Goal: Transaction & Acquisition: Download file/media

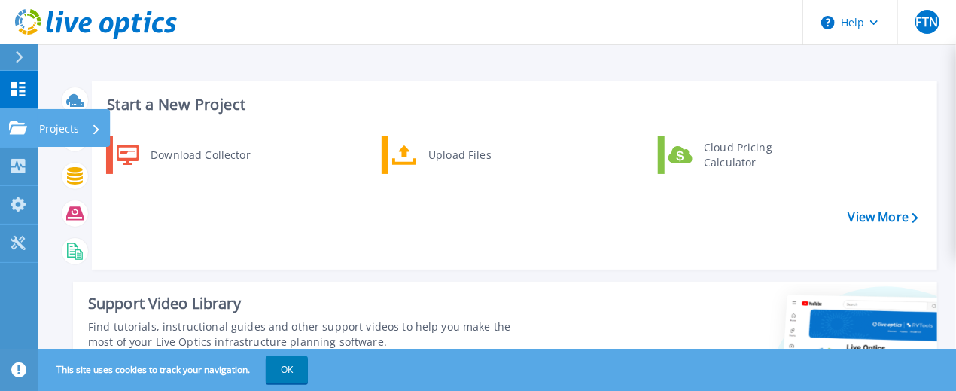
click at [59, 127] on p "Projects" at bounding box center [59, 128] width 40 height 39
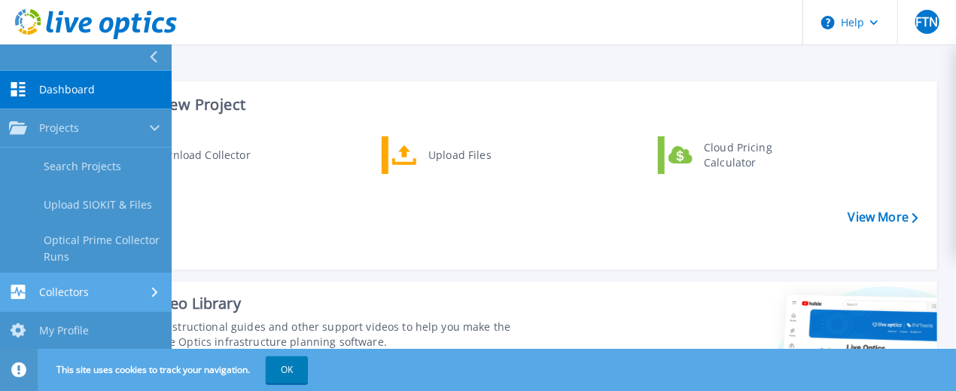
click at [114, 288] on div "Collectors" at bounding box center [86, 292] width 154 height 14
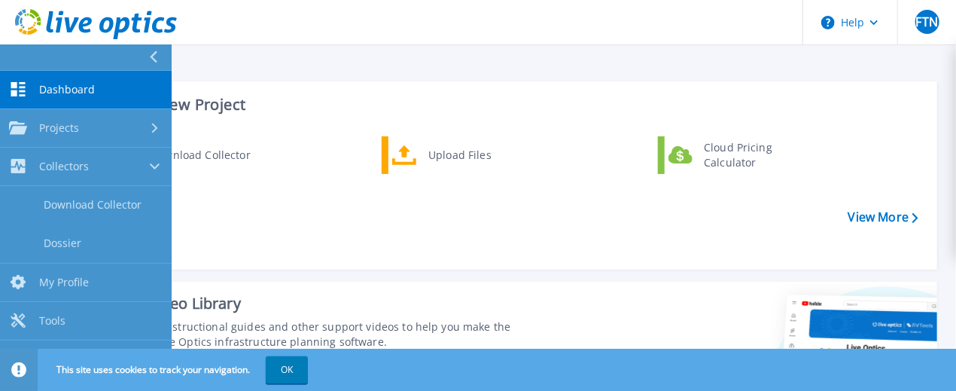
click at [265, 254] on div "Download Collector Upload Files Cloud Pricing Calculator" at bounding box center [512, 197] width 835 height 129
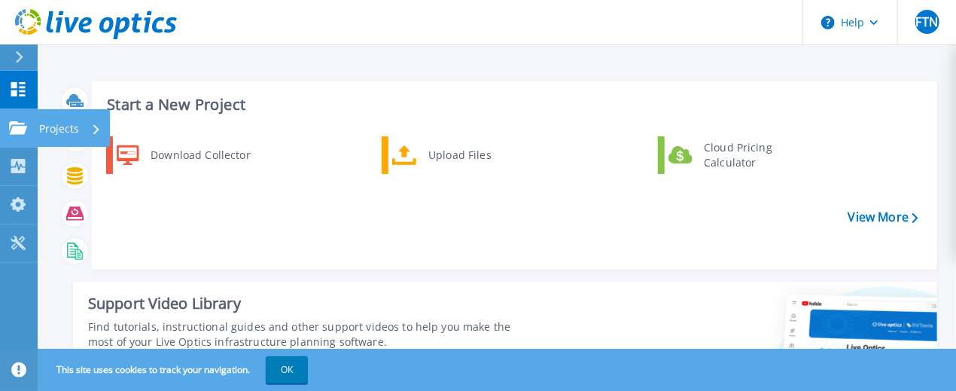
click at [61, 127] on p "Projects" at bounding box center [59, 128] width 40 height 39
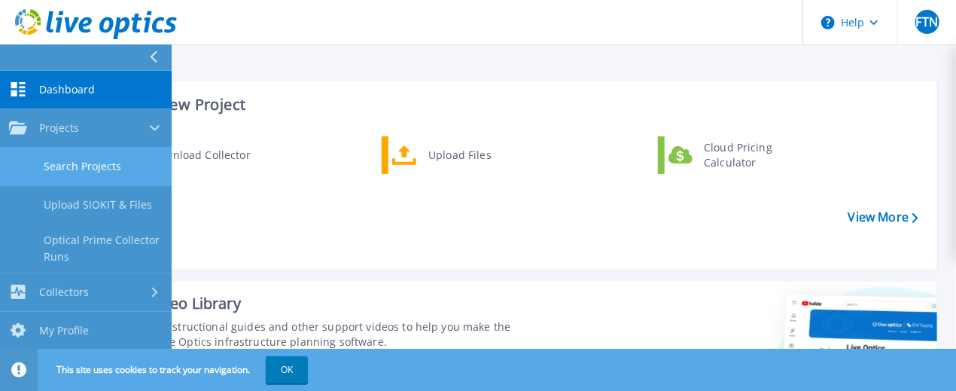
click at [113, 166] on link "Search Projects" at bounding box center [86, 167] width 172 height 38
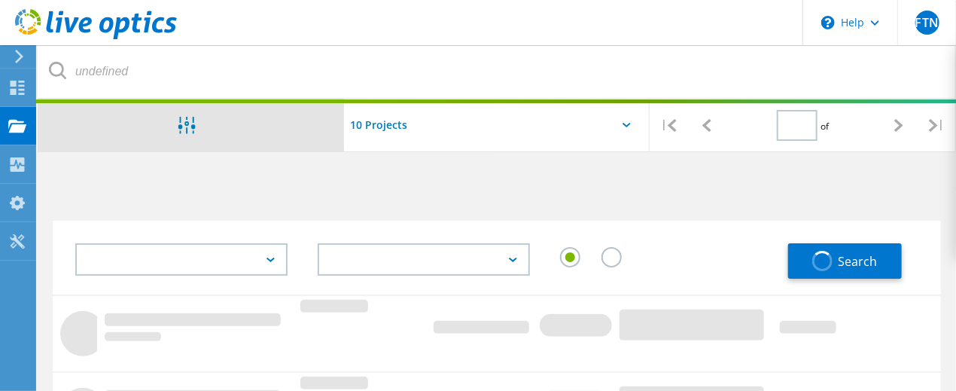
type input "1"
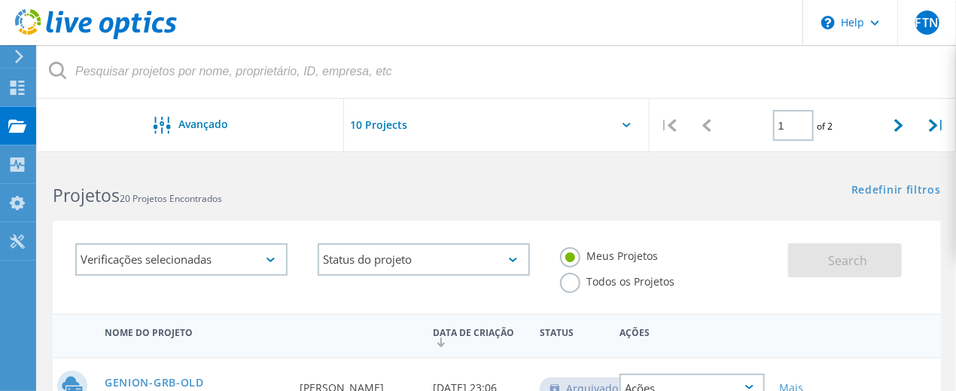
click at [619, 126] on div at bounding box center [497, 130] width 306 height 62
click at [245, 256] on div "Verificações selecionadas" at bounding box center [181, 259] width 212 height 32
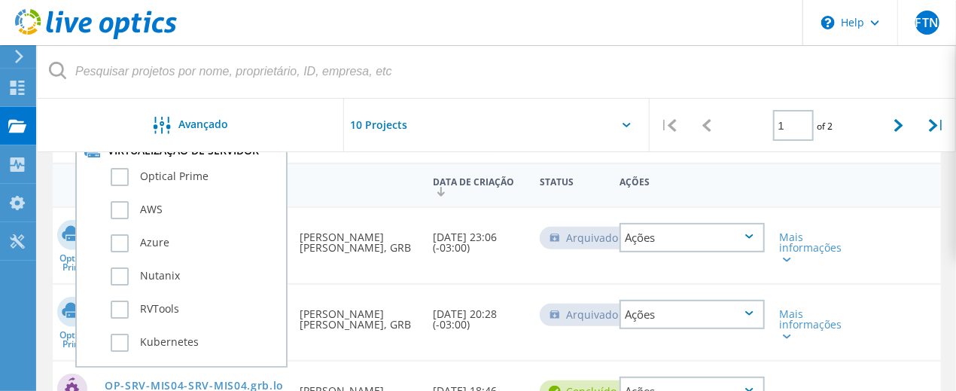
scroll to position [75, 0]
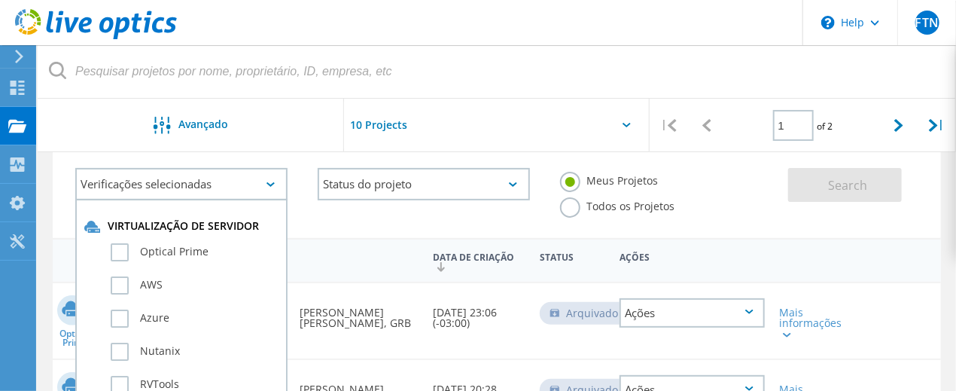
click at [358, 220] on div "Verificações selecionadas Virtualização de servidor Optical Prime AWS Azure Nut…" at bounding box center [424, 195] width 728 height 85
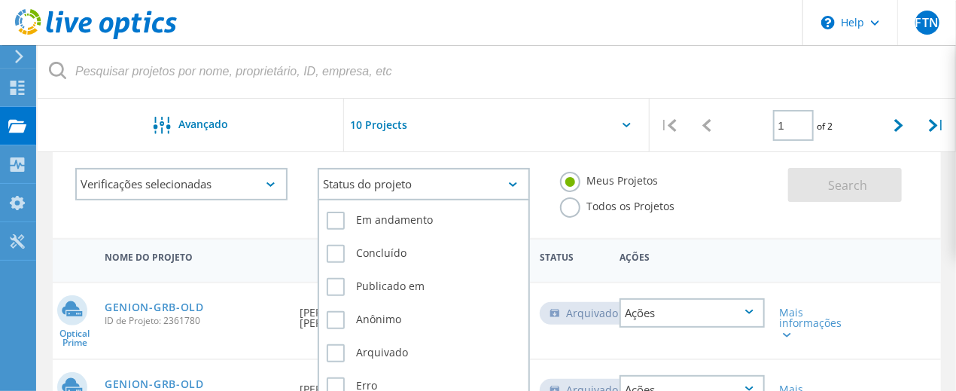
click at [398, 184] on div "Status do projeto" at bounding box center [424, 184] width 212 height 32
click at [413, 184] on div "Status do projeto" at bounding box center [424, 184] width 212 height 32
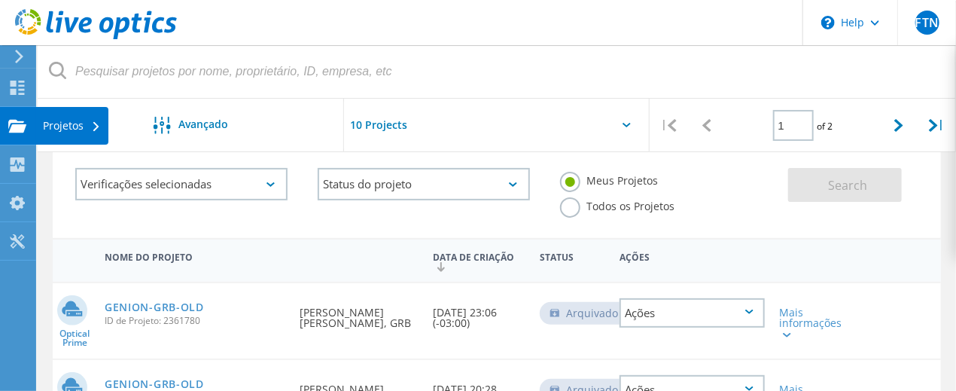
click at [96, 133] on div "Projetos" at bounding box center [71, 126] width 73 height 38
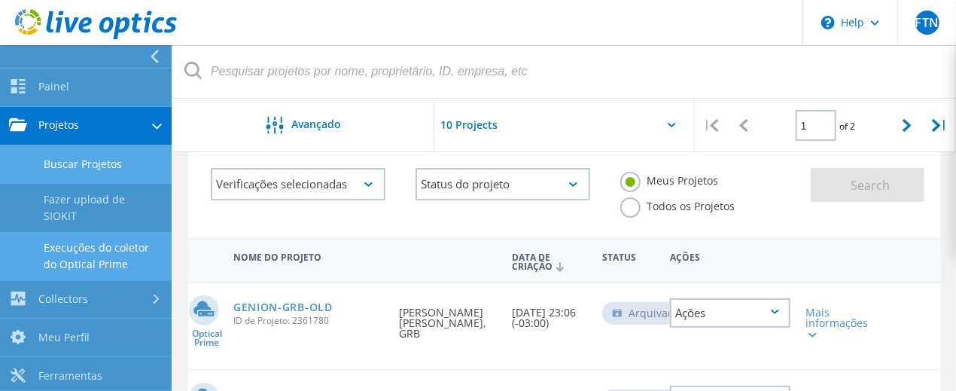
click at [108, 248] on link "Execuções do coletor do Optical Prime" at bounding box center [86, 256] width 172 height 48
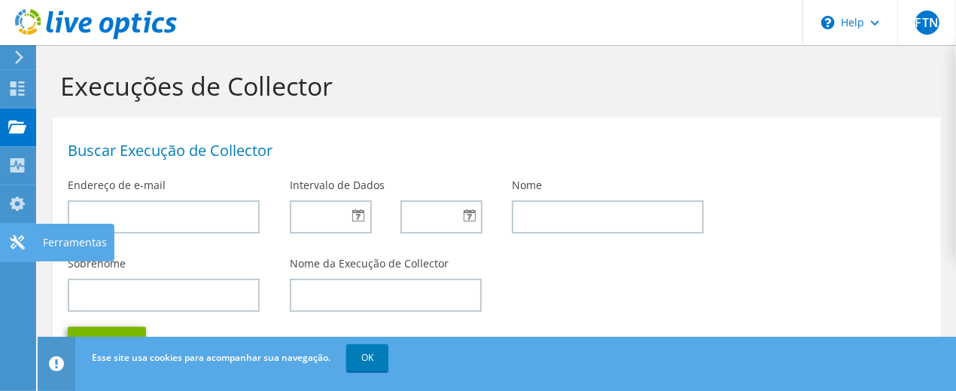
click at [13, 239] on use at bounding box center [17, 242] width 14 height 14
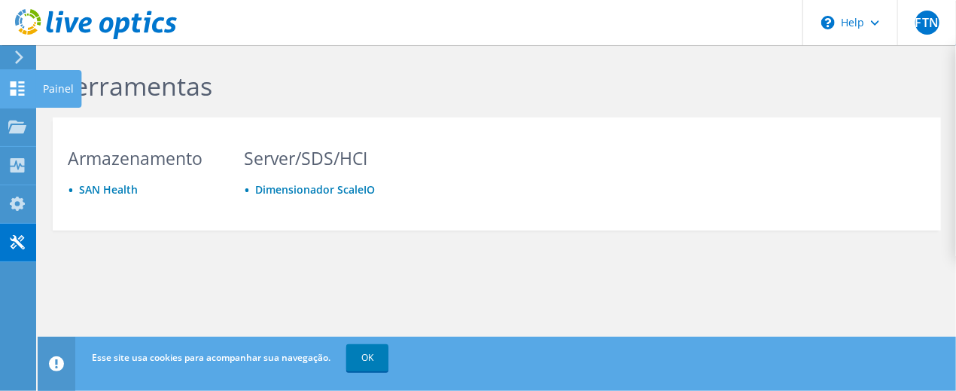
click at [16, 82] on use at bounding box center [18, 88] width 14 height 14
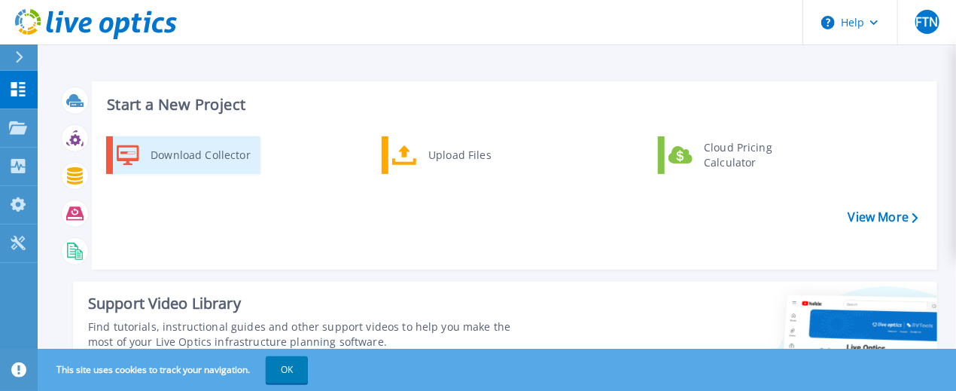
click at [178, 156] on div "Download Collector" at bounding box center [200, 155] width 114 height 30
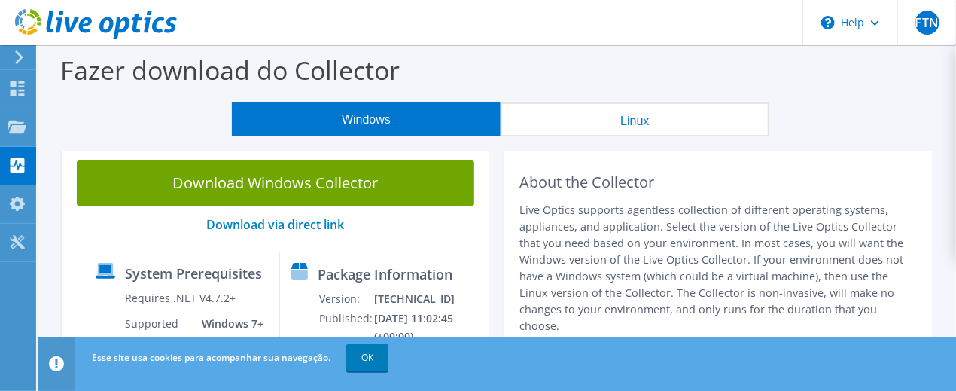
click at [297, 181] on link "Download Windows Collector" at bounding box center [276, 182] width 398 height 45
